Goal: Information Seeking & Learning: Check status

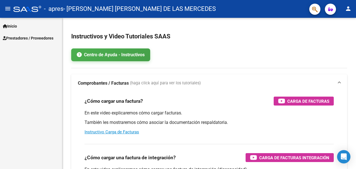
click at [40, 40] on span "Prestadores / Proveedores" at bounding box center [28, 38] width 51 height 6
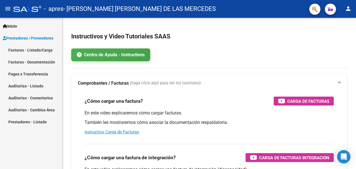
click at [29, 63] on link "Facturas - Documentación" at bounding box center [31, 62] width 62 height 12
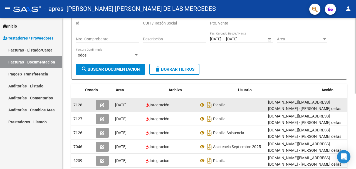
scroll to position [0, 30]
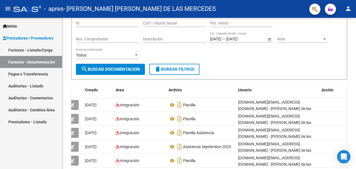
click at [31, 51] on link "Facturas - Listado/Carga" at bounding box center [31, 50] width 62 height 12
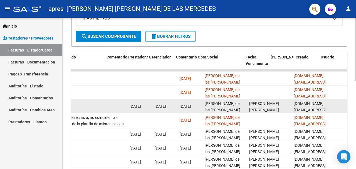
scroll to position [0, 782]
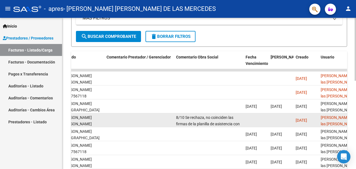
click at [183, 117] on span "8/10 Se rechaza, no coinciden las firmas de la planilla de asistencia con las s…" at bounding box center [208, 161] width 65 height 93
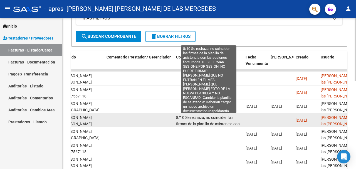
click at [199, 121] on div "8/10 Se rechaza, no coinciden las firmas de la planilla de asistencia con las s…" at bounding box center [208, 120] width 65 height 12
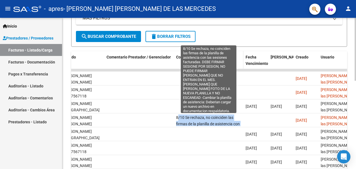
click at [194, 57] on span "Comentario Obra Social" at bounding box center [197, 57] width 42 height 4
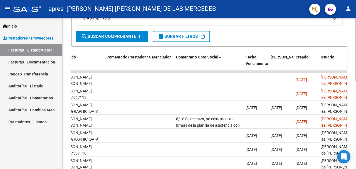
click at [194, 57] on span "Comentario Obra Social" at bounding box center [197, 57] width 42 height 4
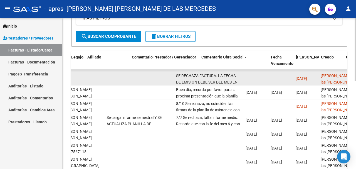
scroll to position [0, 746]
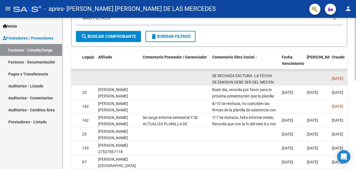
click at [227, 78] on div "SE RECHAZA FACTURA. LA FECHA DE EMISION DEBE SER DEL MES EN CURSO (EN ESTE CASO…" at bounding box center [244, 79] width 65 height 12
click at [223, 74] on span "SE RECHAZA FACTURA. LA FECHA DE EMISION DEBE SER DEL MES EN CURSO (EN ESTE CASO…" at bounding box center [244, 133] width 65 height 119
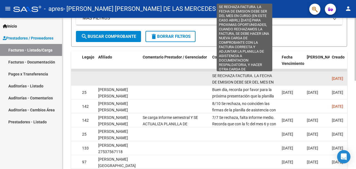
click at [234, 77] on span "SE RECHAZA FACTURA. LA FECHA DE EMISION DEBE SER DEL MES EN CURSO (EN ESTE CASO…" at bounding box center [244, 133] width 65 height 119
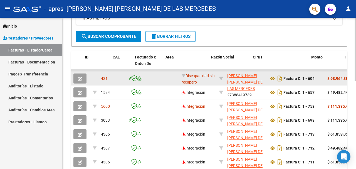
scroll to position [136, 0]
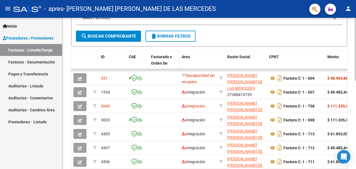
click at [158, 57] on span "Facturado x Orden De" at bounding box center [161, 60] width 21 height 11
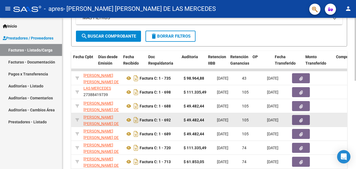
scroll to position [0, 397]
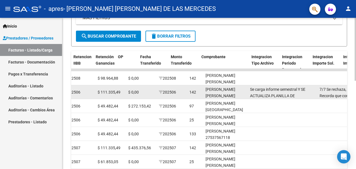
scroll to position [0, 35]
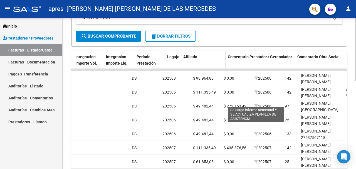
scroll to position [0, 660]
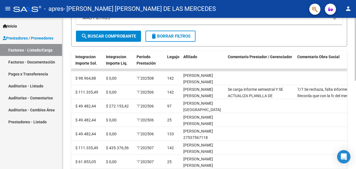
click at [306, 57] on span "Comentario Obra Social" at bounding box center [319, 57] width 42 height 4
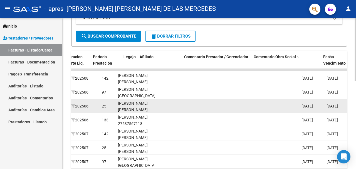
scroll to position [0, 690]
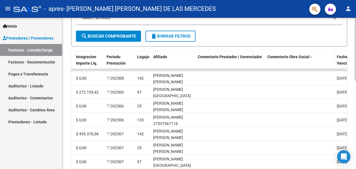
click at [280, 58] on span "Comentario Obra Social" at bounding box center [289, 57] width 42 height 4
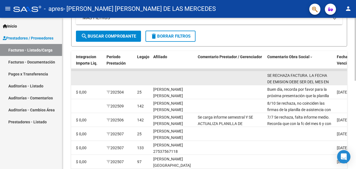
click at [282, 76] on span "SE RECHAZA FACTURA. LA FECHA DE EMISION DEBE SER DEL MES EN CURSO (EN ESTE CASO…" at bounding box center [300, 132] width 65 height 119
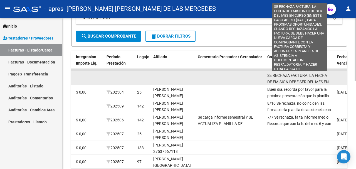
click at [274, 77] on span "SE RECHAZA FACTURA. LA FECHA DE EMISION DEBE SER DEL MES EN CURSO (EN ESTE CASO…" at bounding box center [300, 132] width 65 height 119
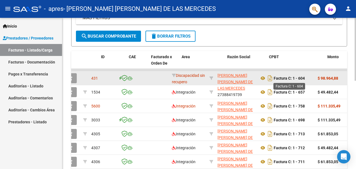
scroll to position [0, 0]
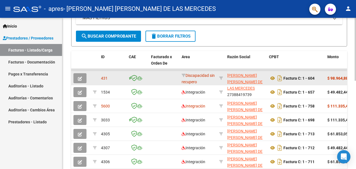
click at [78, 80] on button "button" at bounding box center [80, 78] width 13 height 10
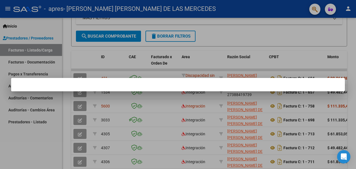
click at [173, 114] on div at bounding box center [178, 84] width 356 height 169
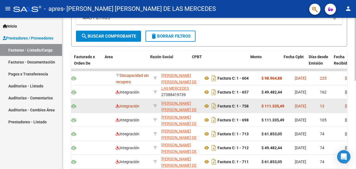
scroll to position [0, 77]
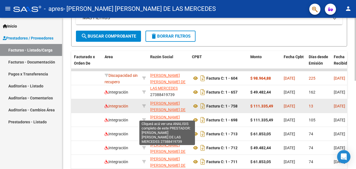
click at [157, 104] on span "[PERSON_NAME] [PERSON_NAME] DE LAS MERCEDES" at bounding box center [167, 109] width 35 height 17
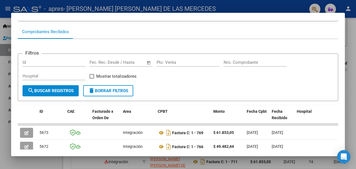
scroll to position [0, 0]
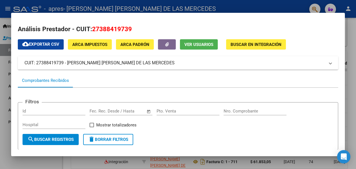
click at [354, 45] on div at bounding box center [178, 84] width 356 height 169
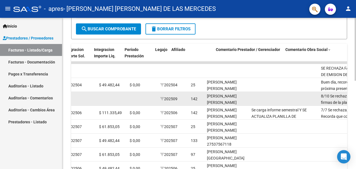
scroll to position [0, 675]
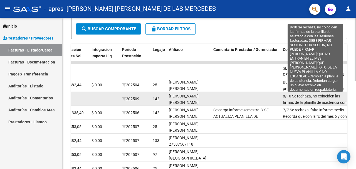
click at [283, 96] on span "8/10 Se rechaza, no coinciden las firmas de la planilla de asistencia con las s…" at bounding box center [315, 140] width 65 height 93
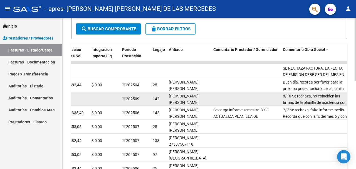
click at [316, 99] on div "8/10 Se rechaza, no coinciden las firmas de la planilla de asistencia con las s…" at bounding box center [315, 99] width 65 height 12
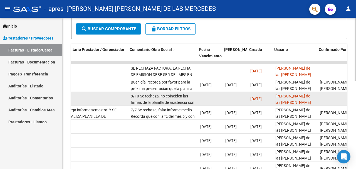
scroll to position [0, 898]
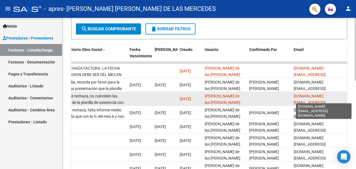
click at [316, 99] on span "[DOMAIN_NAME][EMAIL_ADDRESS][DOMAIN_NAME]" at bounding box center [310, 102] width 32 height 17
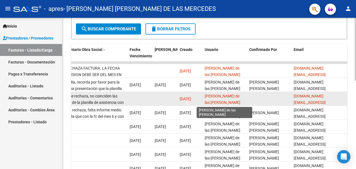
click at [210, 102] on span "[PERSON_NAME] de las [PERSON_NAME]" at bounding box center [223, 99] width 36 height 11
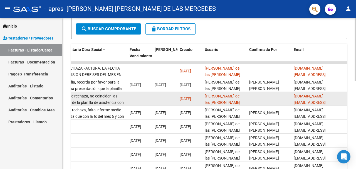
click at [98, 102] on span "8/10 Se rechaza, no coinciden las firmas de la planilla de asistencia con las s…" at bounding box center [92, 140] width 65 height 93
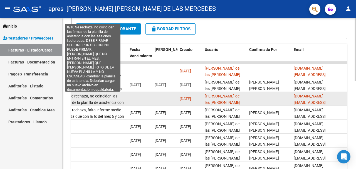
click at [98, 102] on span "8/10 Se rechaza, no coinciden las firmas de la planilla de asistencia con las s…" at bounding box center [92, 140] width 65 height 93
click at [101, 99] on div "8/10 Se rechaza, no coinciden las firmas de la planilla de asistencia con las s…" at bounding box center [92, 99] width 65 height 12
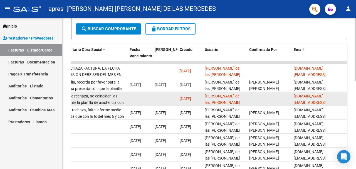
click at [101, 99] on div "8/10 Se rechaza, no coinciden las firmas de la planilla de asistencia con las s…" at bounding box center [92, 99] width 65 height 12
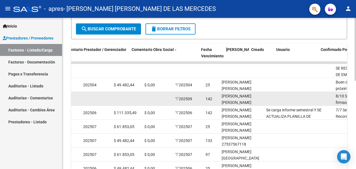
scroll to position [0, 831]
